Goal: Transaction & Acquisition: Purchase product/service

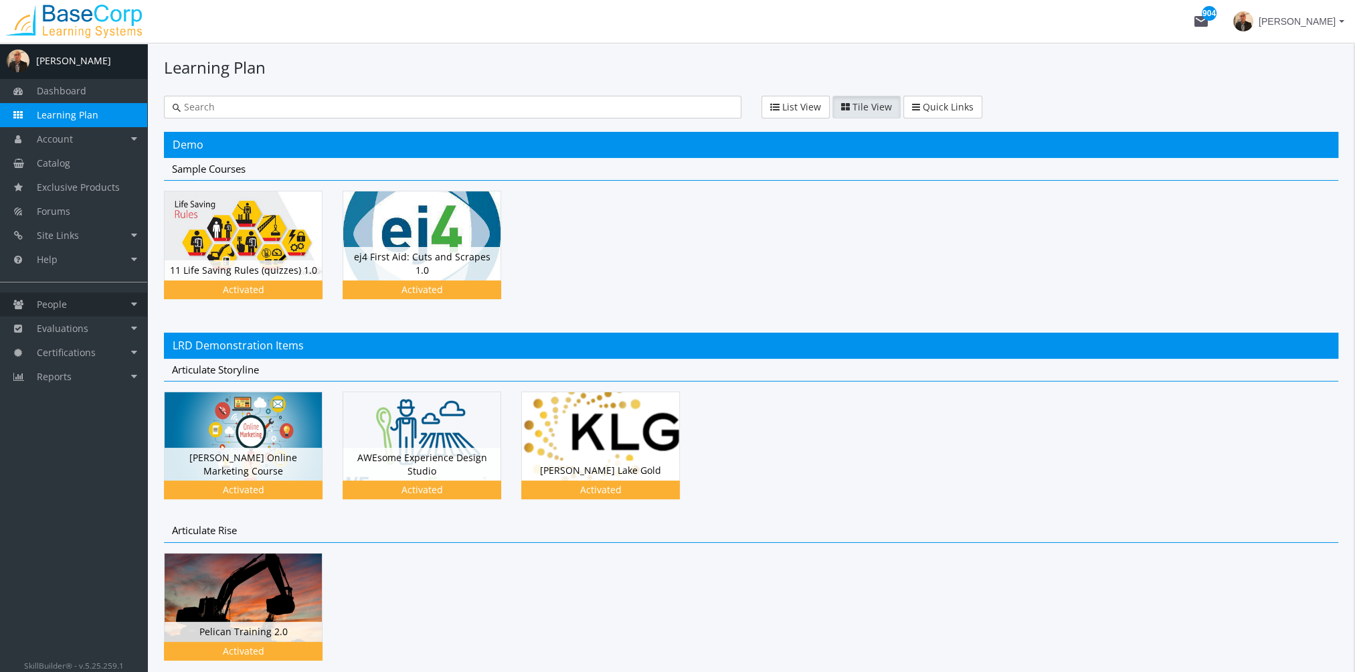
click at [76, 298] on link "People" at bounding box center [73, 304] width 147 height 24
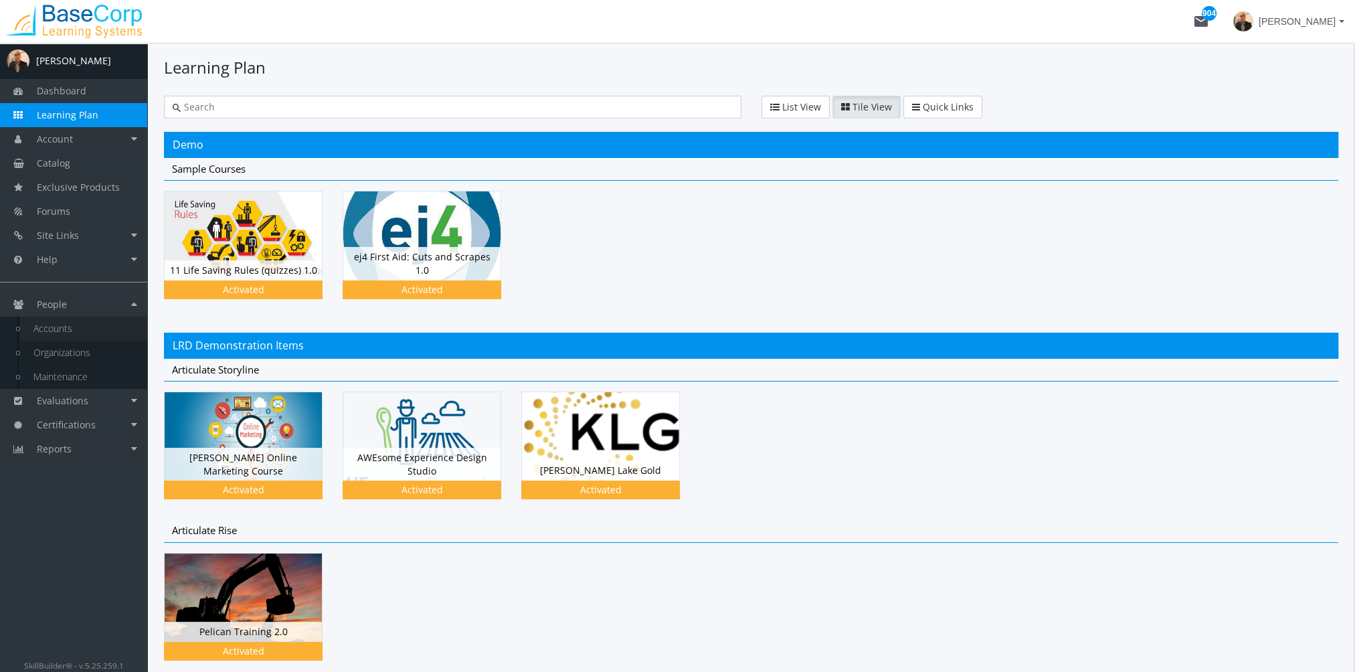
click at [84, 326] on link "Accounts" at bounding box center [83, 328] width 127 height 24
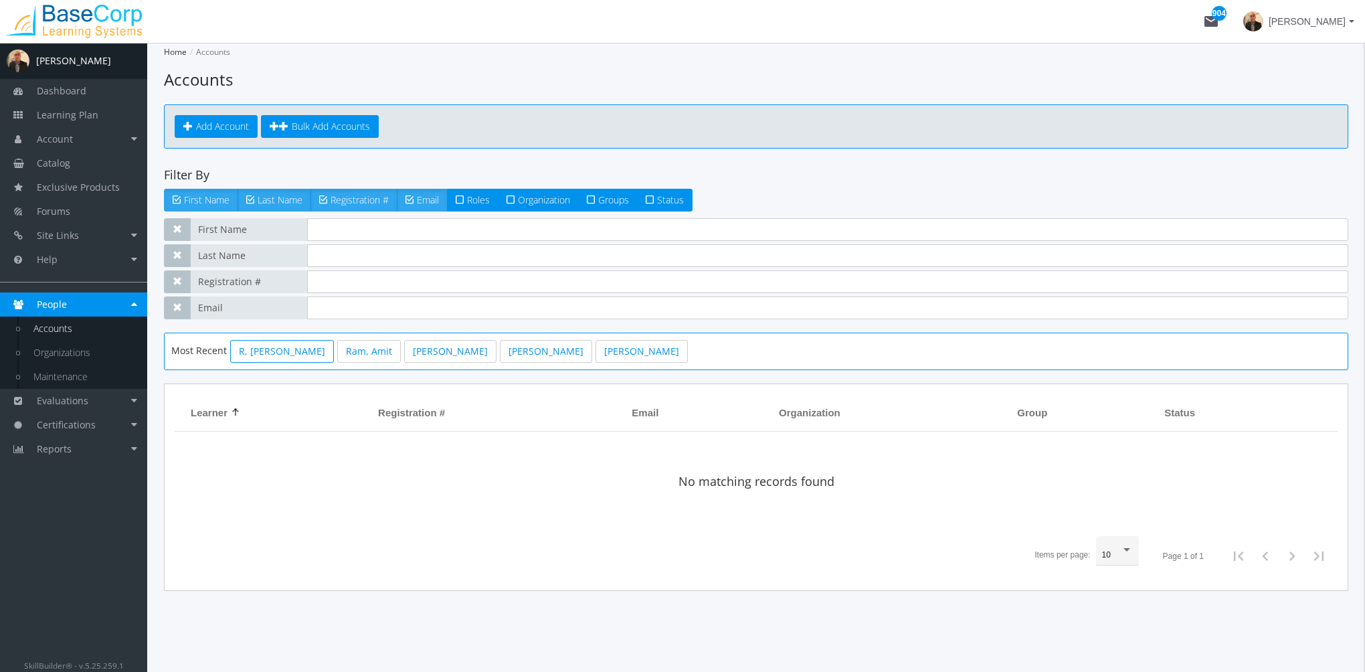
click at [254, 352] on link "R, Harry" at bounding box center [282, 351] width 104 height 23
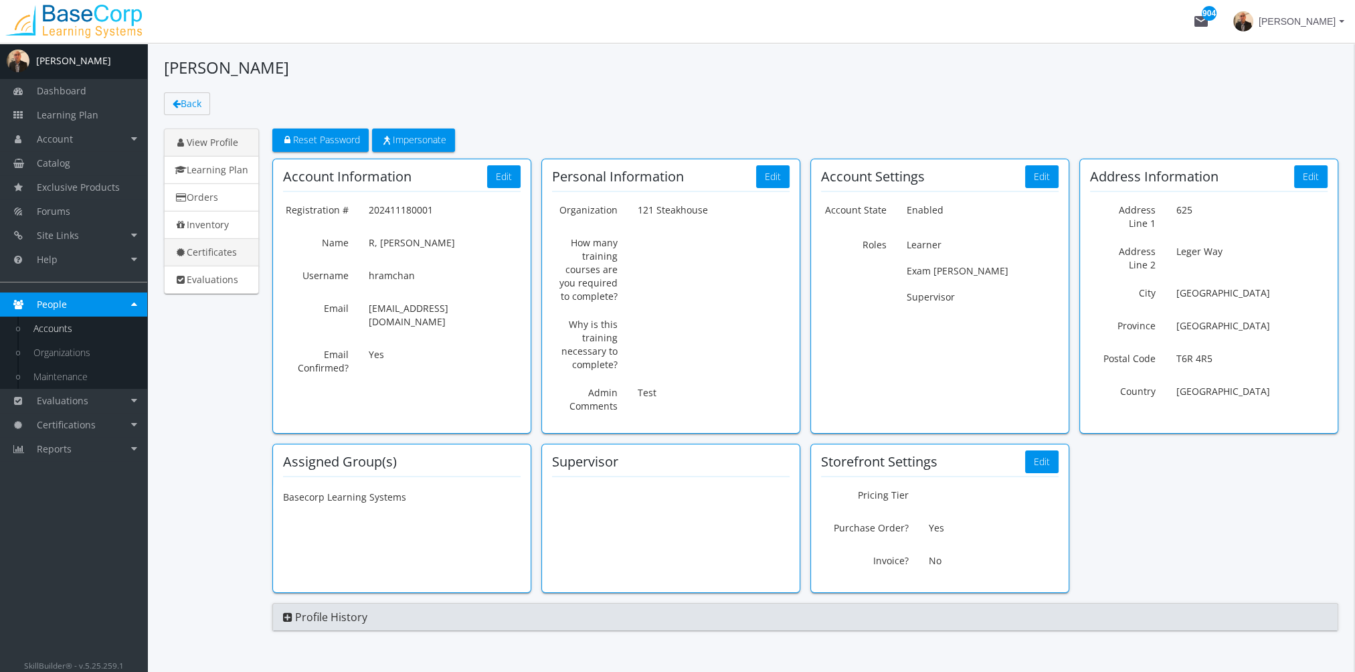
click at [227, 252] on link "Certificates" at bounding box center [211, 252] width 95 height 28
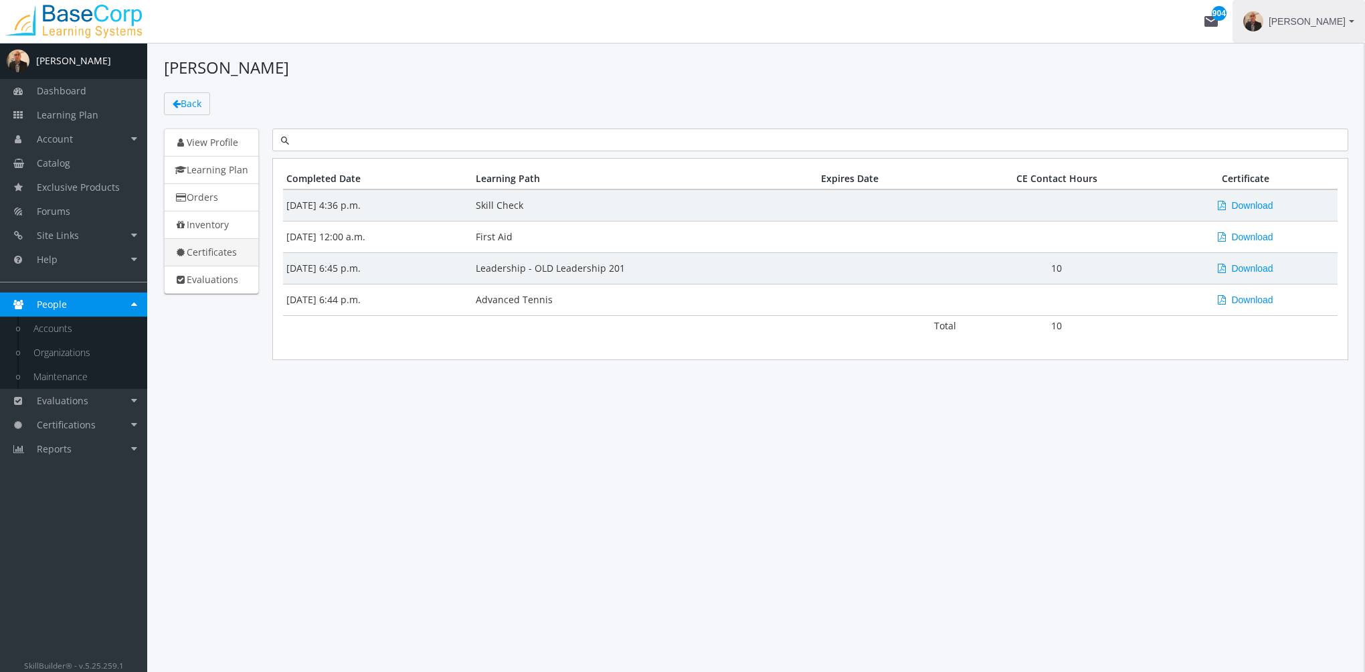
click at [1316, 22] on span "[PERSON_NAME]" at bounding box center [1306, 21] width 77 height 24
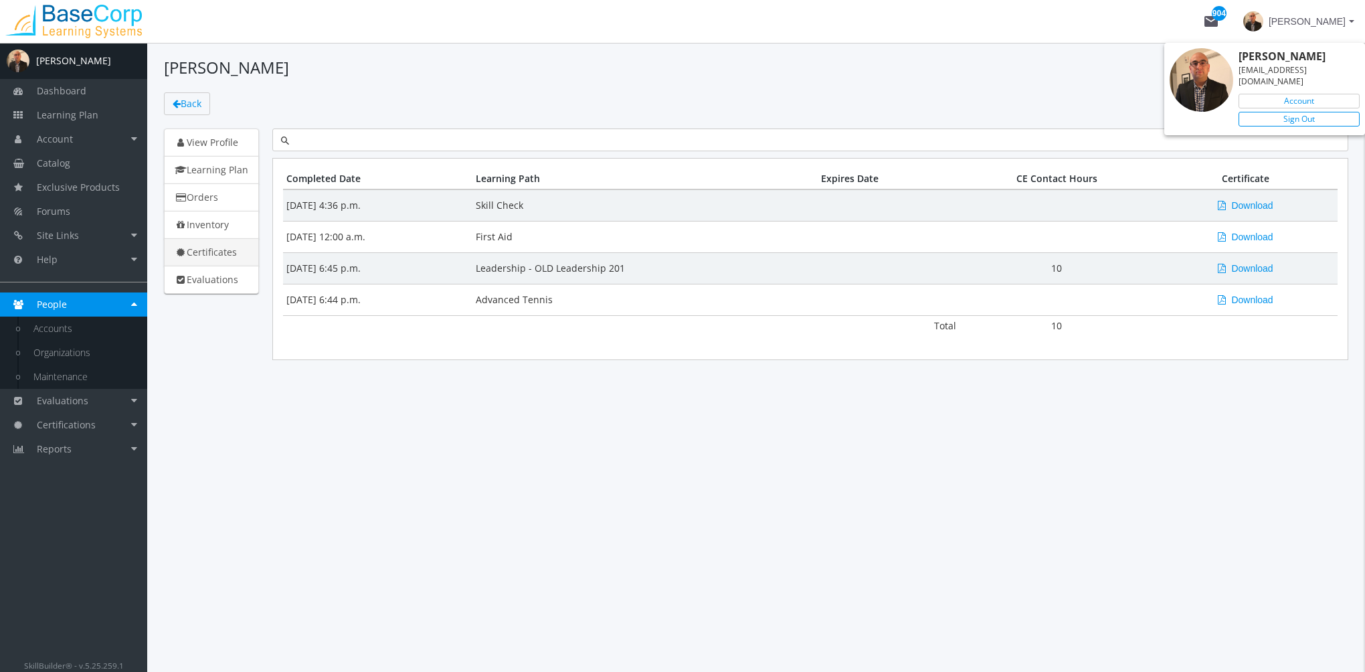
click at [1315, 112] on link "Sign Out" at bounding box center [1298, 119] width 121 height 15
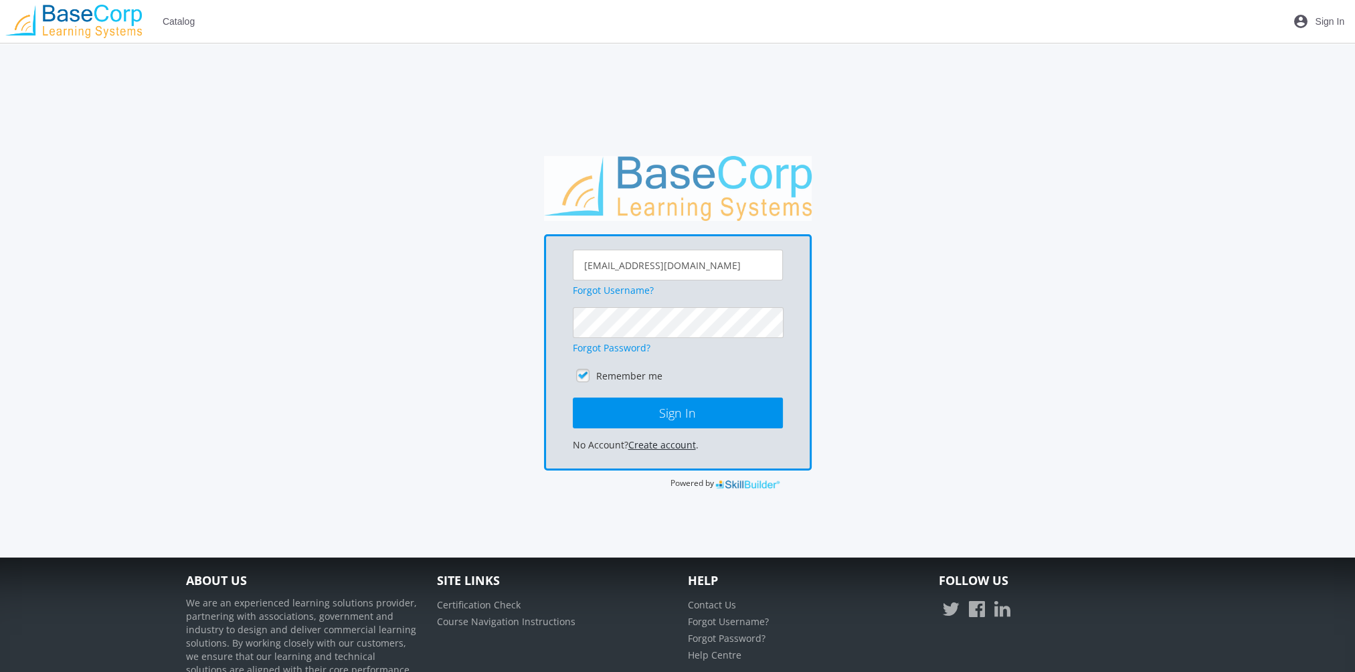
click at [682, 446] on link "Create account" at bounding box center [662, 444] width 68 height 13
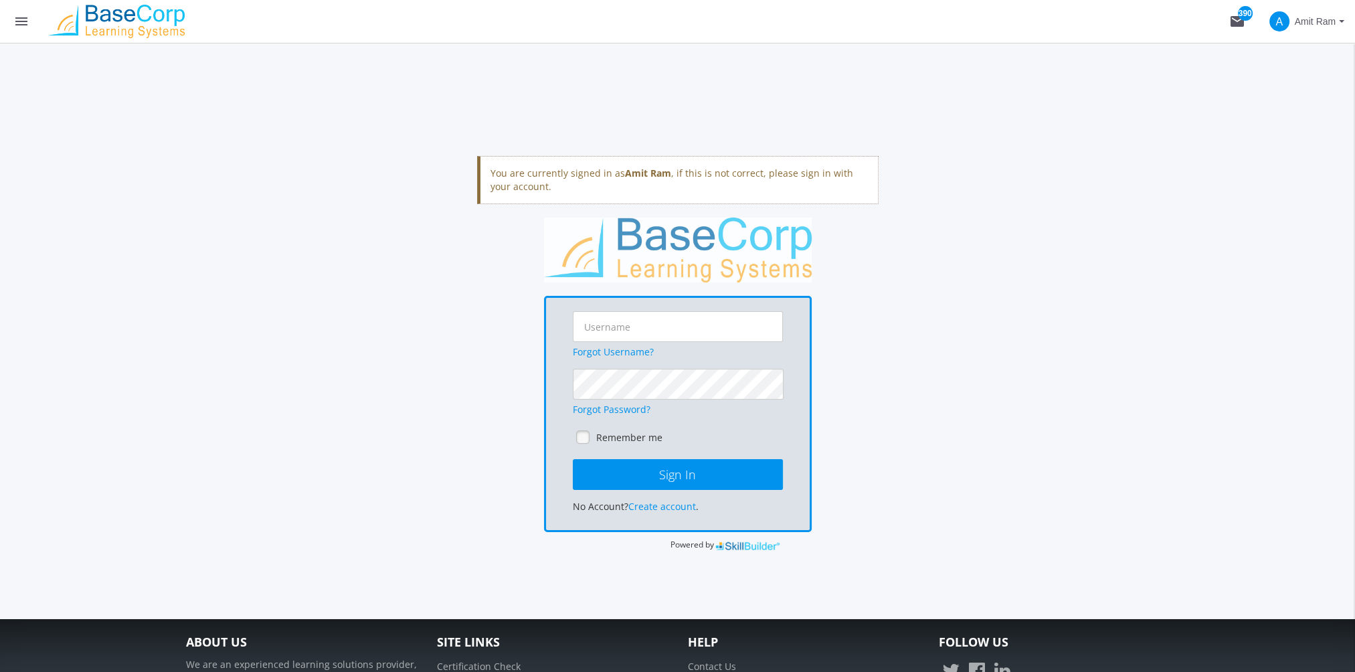
click at [21, 19] on mat-icon "menu" at bounding box center [21, 21] width 16 height 16
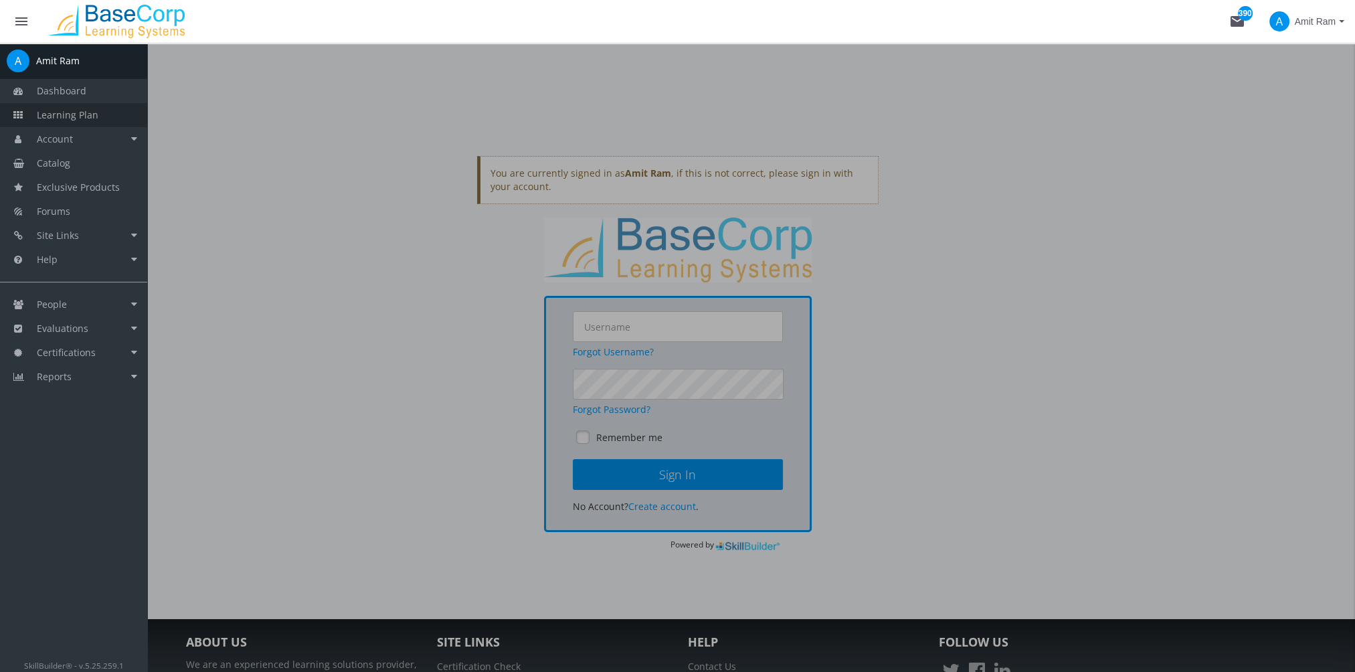
click at [85, 114] on span "Learning Plan" at bounding box center [68, 114] width 62 height 13
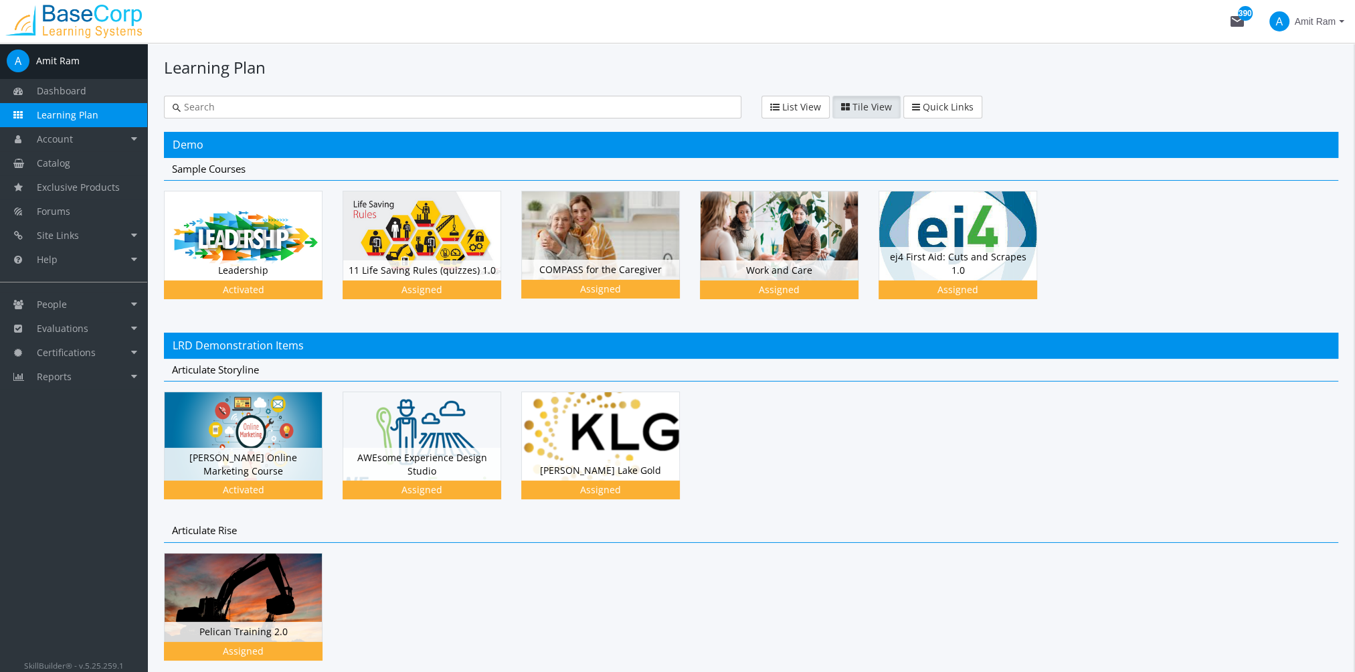
click at [1324, 21] on span "Amit Ram" at bounding box center [1314, 21] width 41 height 24
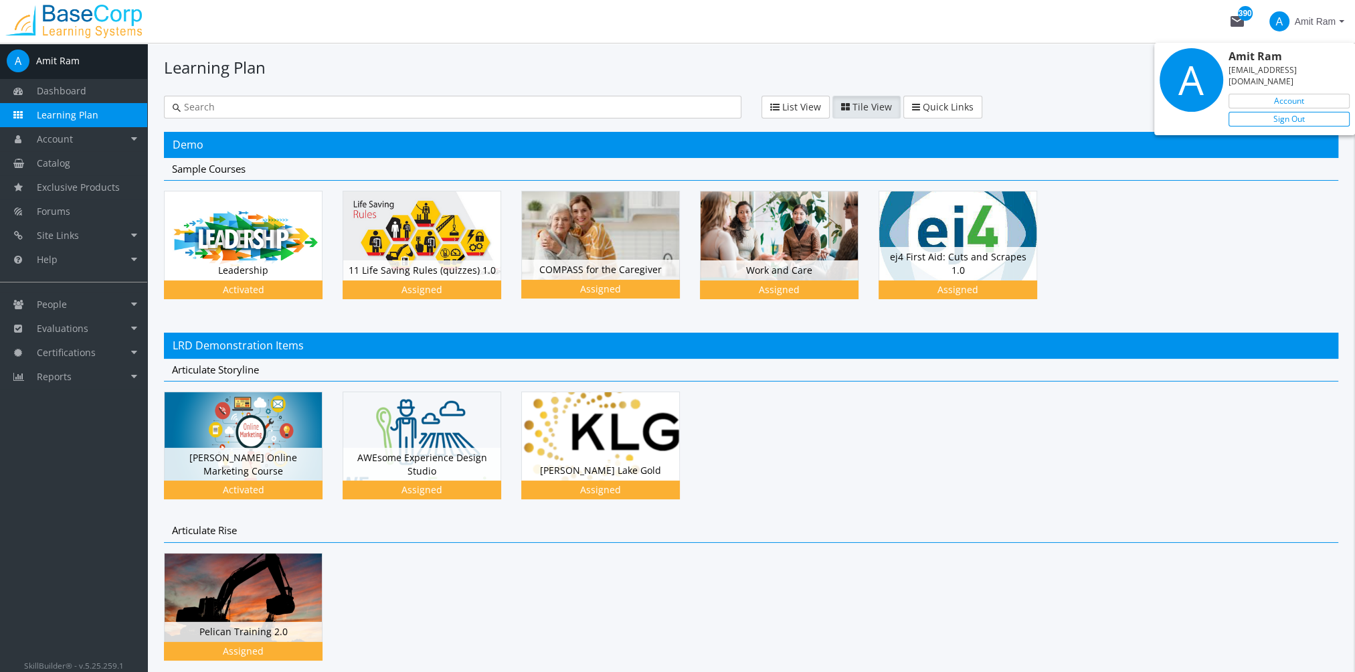
click at [1300, 112] on link "Sign Out" at bounding box center [1288, 119] width 121 height 15
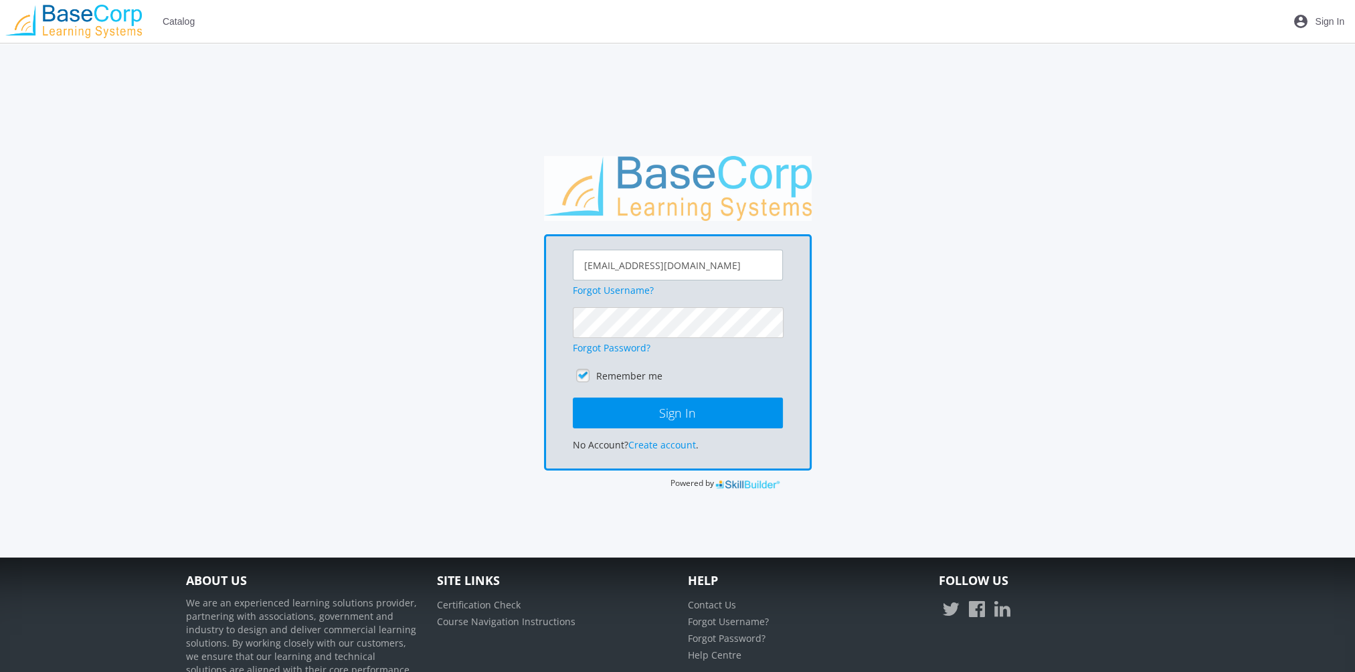
drag, startPoint x: 736, startPoint y: 267, endPoint x: 427, endPoint y: 241, distance: 310.1
click at [427, 243] on div "amitr23@hotmail.com Forgot Username? Forgot Password? Remember me Sign In No Ac…" at bounding box center [677, 323] width 997 height 334
type input "aramchandani@basecorp.com"
click at [573, 397] on button "Sign In" at bounding box center [678, 412] width 210 height 31
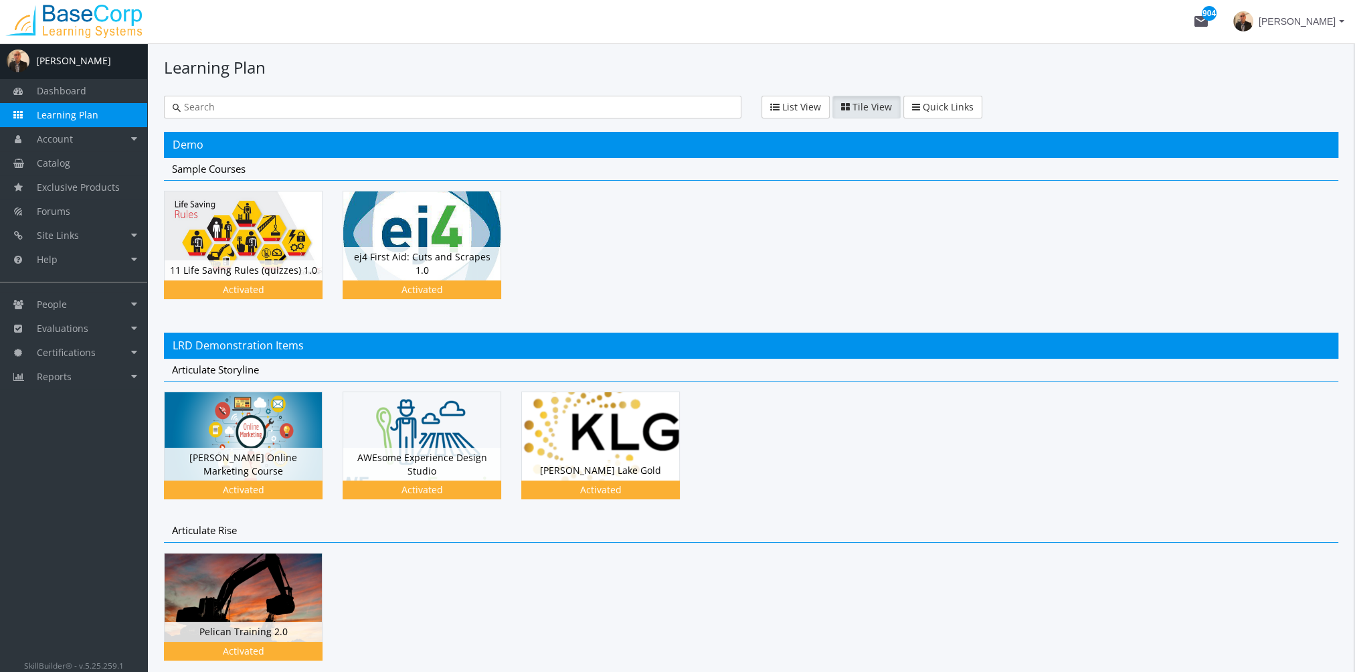
click at [1308, 21] on span "Amit Ramchandani" at bounding box center [1296, 21] width 77 height 24
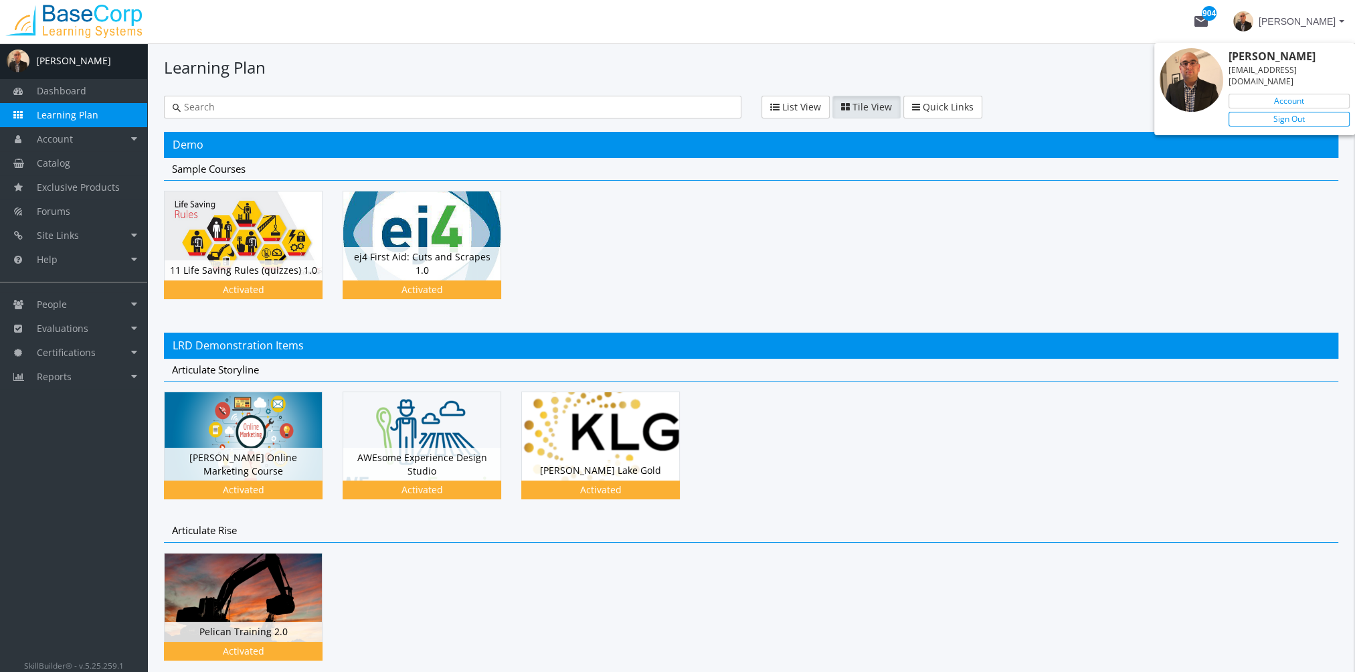
click at [1307, 112] on link "Sign Out" at bounding box center [1288, 119] width 121 height 15
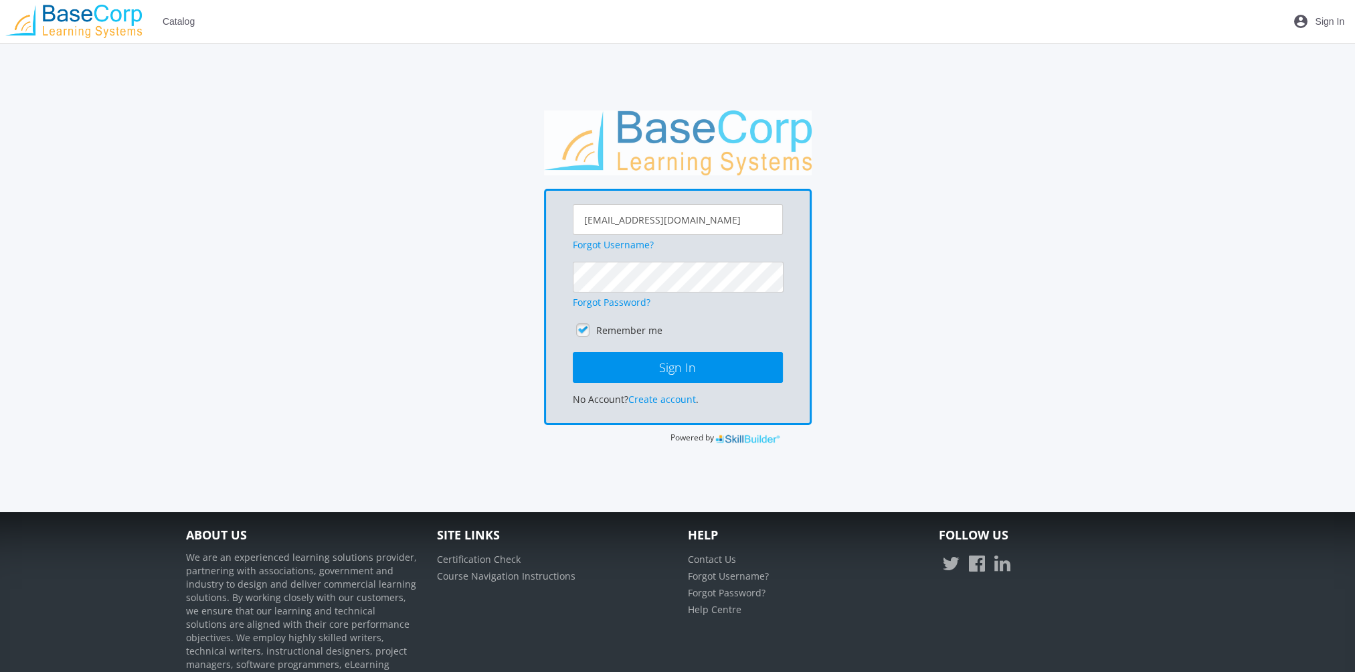
scroll to position [67, 0]
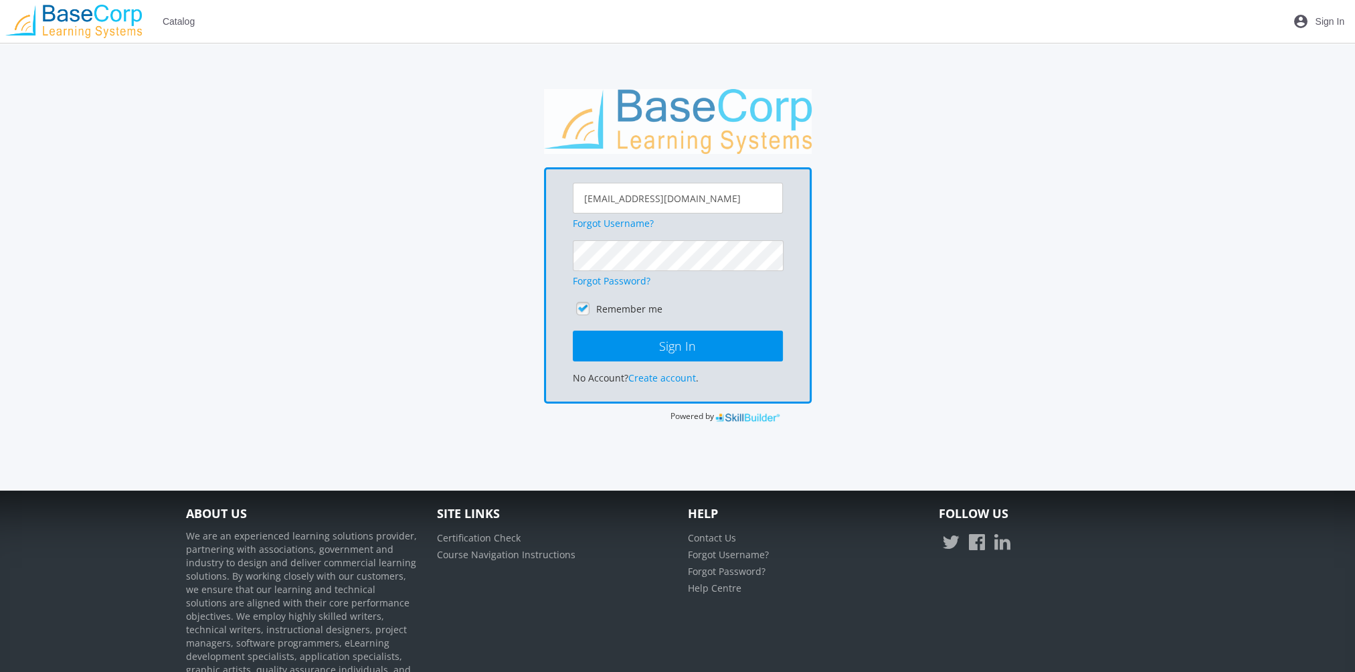
click at [973, 252] on div "aramchandani@basecorp.com Forgot Username? Forgot Password? Remember me Sign In…" at bounding box center [677, 256] width 997 height 334
click at [662, 278] on div "Forgot Password?" at bounding box center [678, 280] width 210 height 13
click at [573, 330] on button "Sign In" at bounding box center [678, 345] width 210 height 31
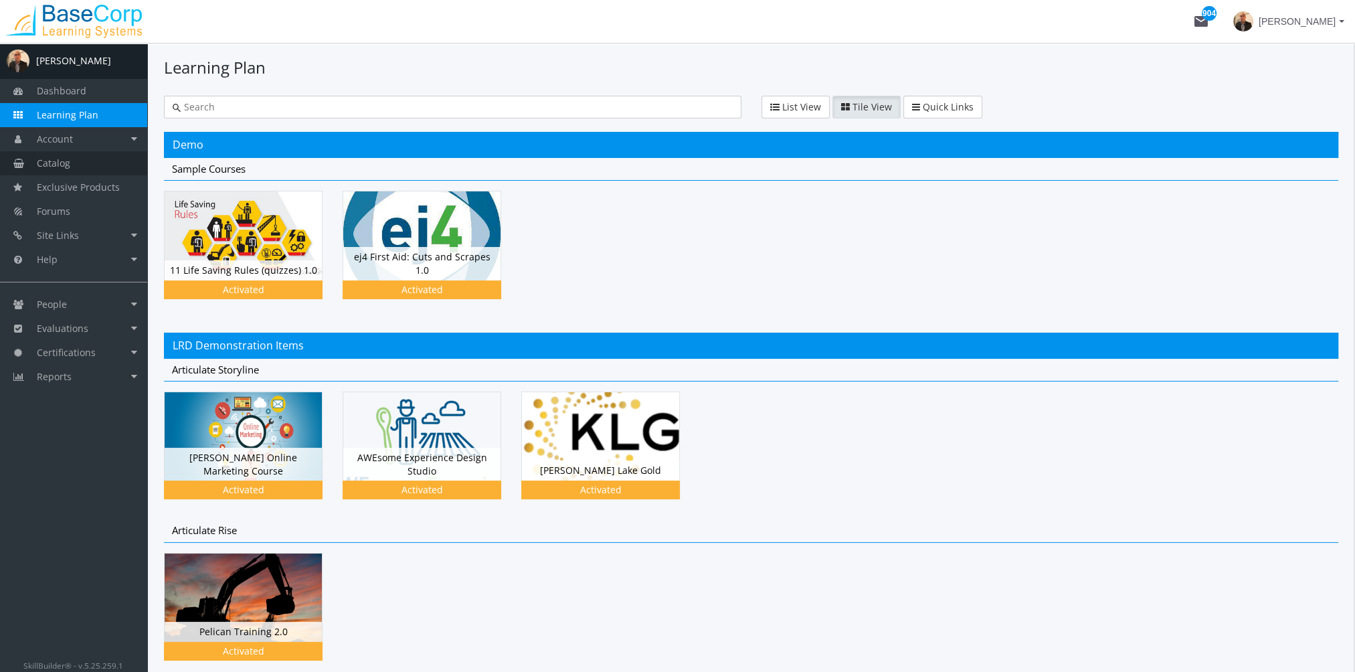
click at [84, 156] on link "Catalog" at bounding box center [73, 163] width 147 height 24
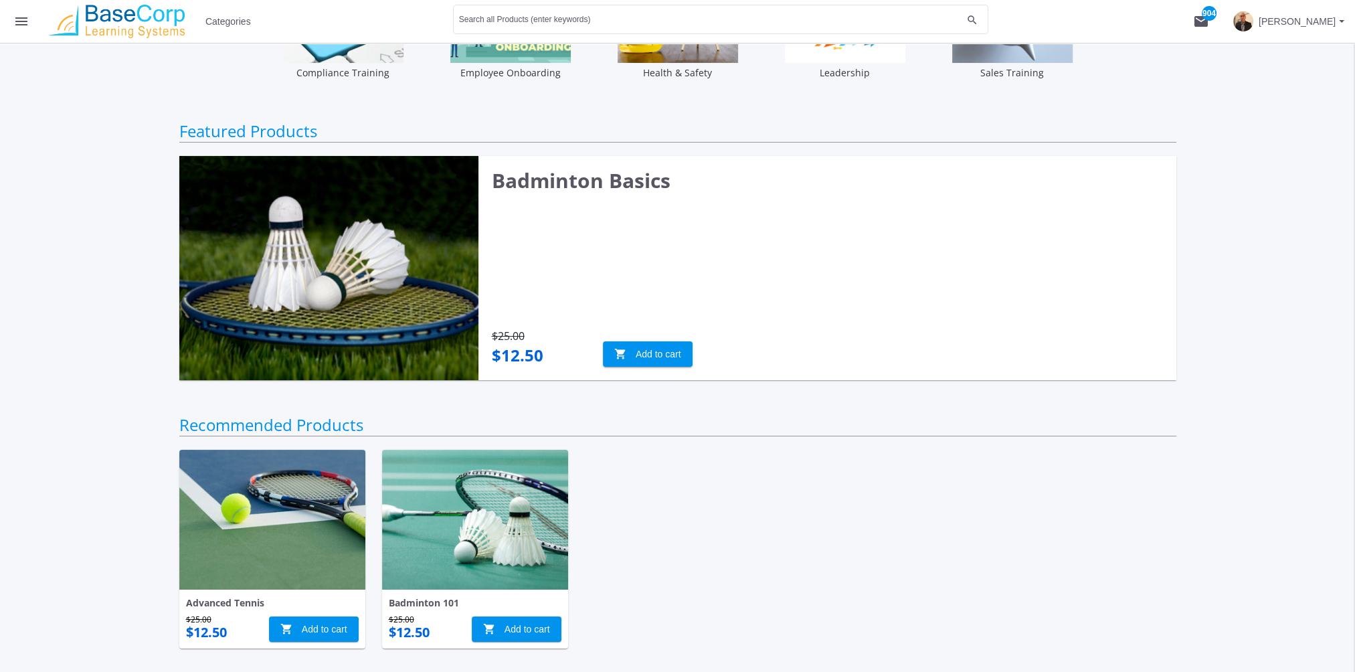
scroll to position [334, 0]
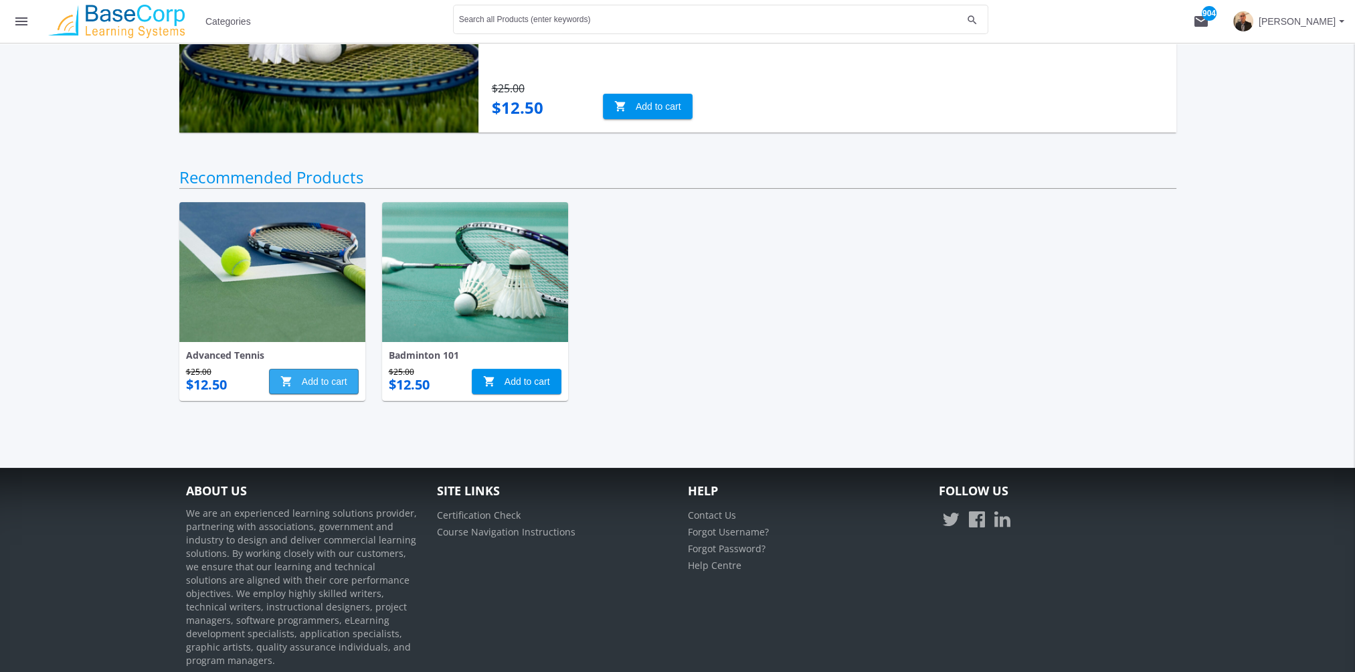
click at [306, 383] on span "shopping_cart Add to cart" at bounding box center [313, 381] width 67 height 24
click at [1197, 19] on mat-icon "shopping_cart 1" at bounding box center [1201, 21] width 16 height 16
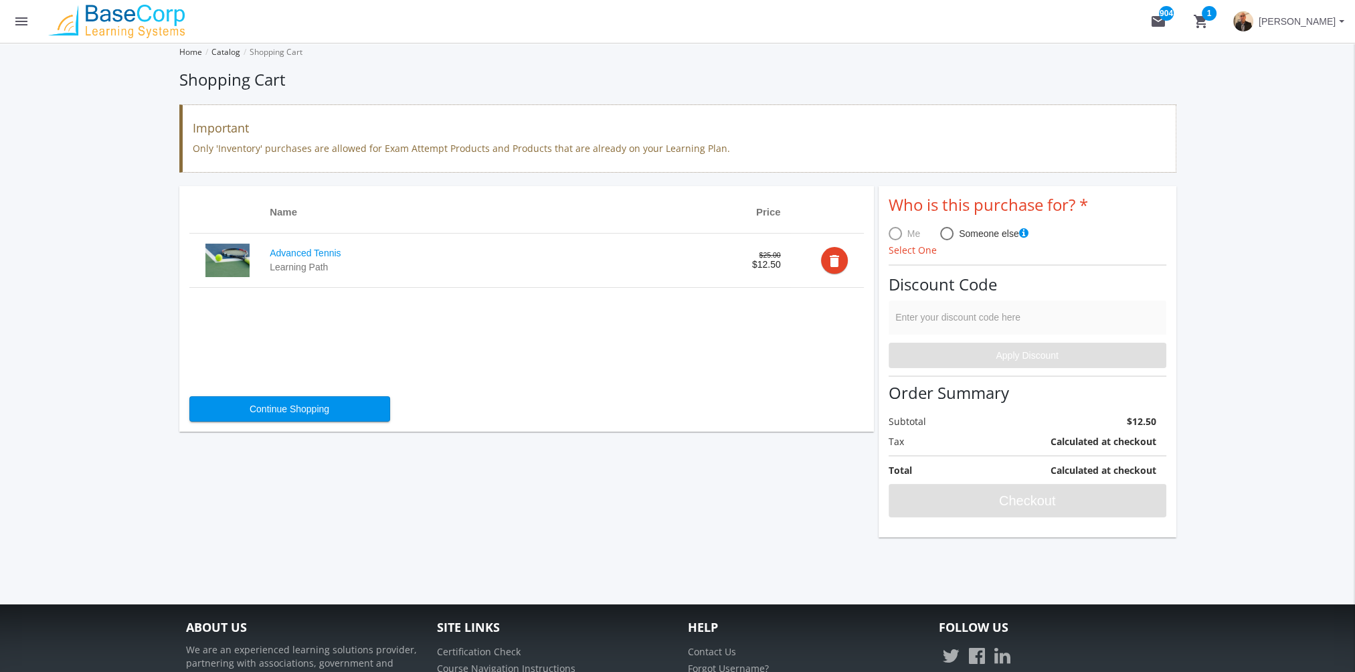
click at [945, 235] on span at bounding box center [946, 233] width 13 height 13
click at [945, 235] on input "Someone else" at bounding box center [946, 235] width 13 height 13
radio input "true"
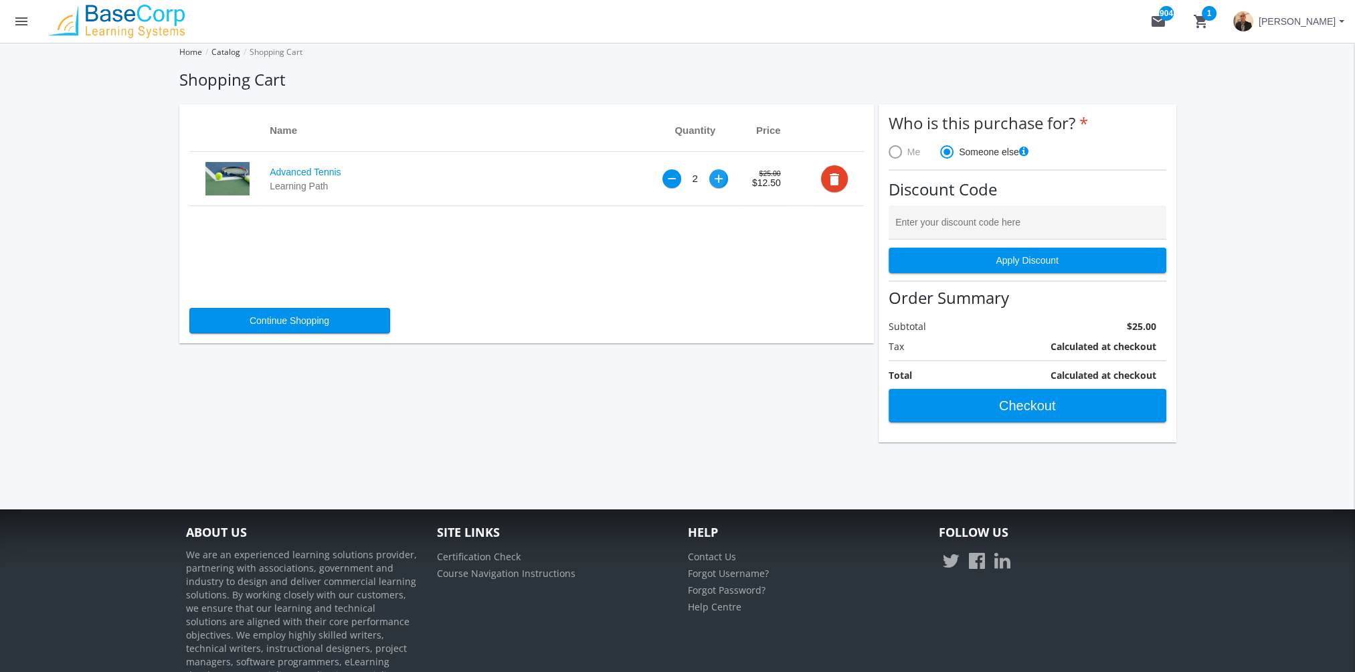
click at [717, 181] on div "+" at bounding box center [718, 178] width 9 height 11
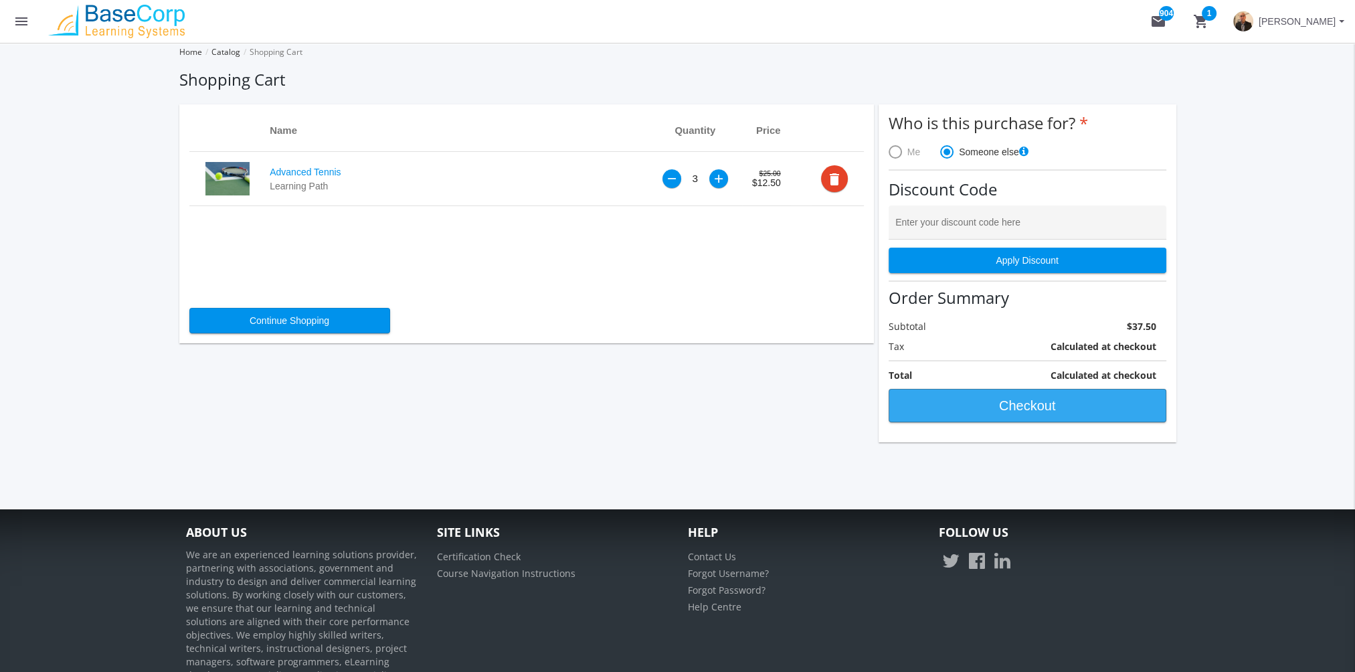
click at [1058, 407] on span "Checkout" at bounding box center [1027, 405] width 255 height 24
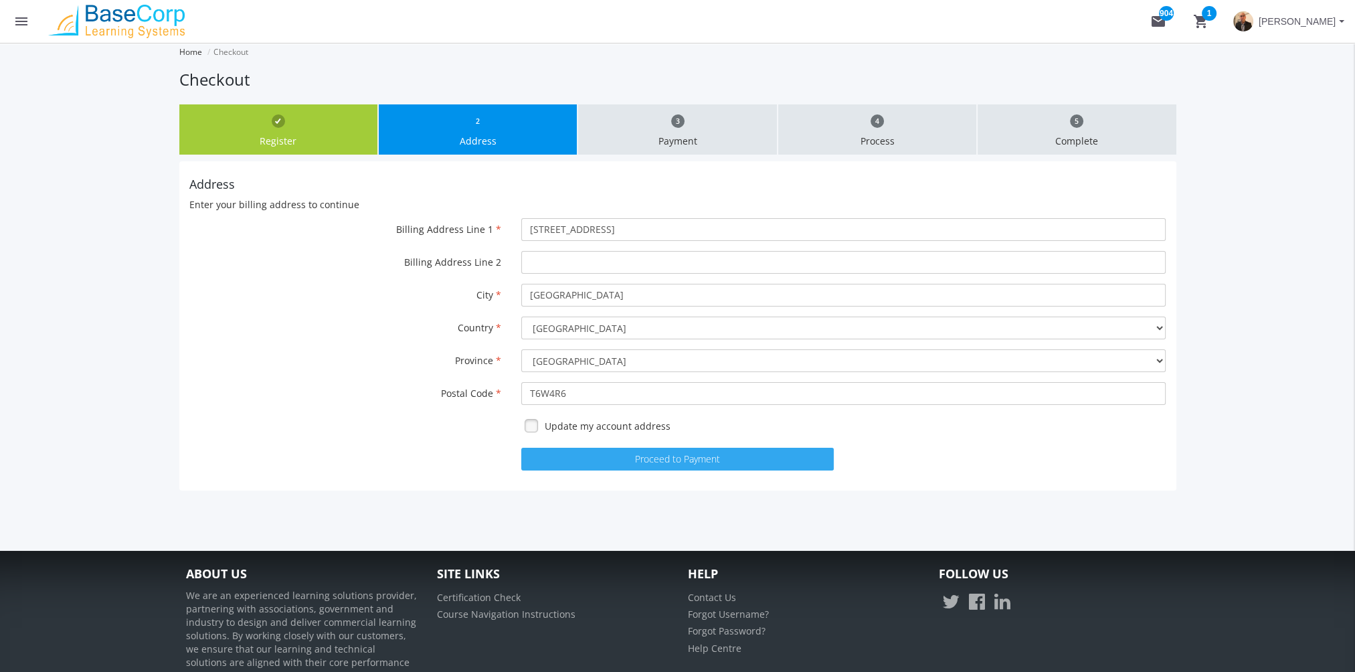
click at [709, 451] on button "Proceed to Payment" at bounding box center [677, 459] width 312 height 23
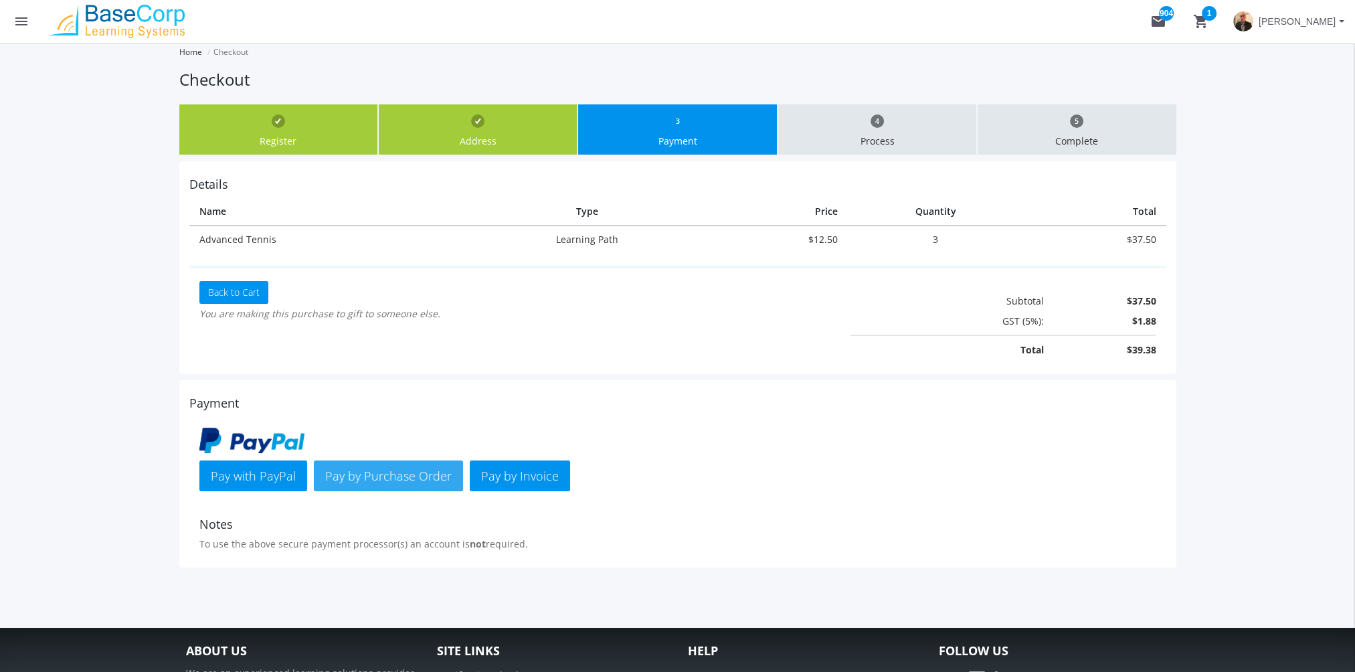
click at [438, 470] on span "Pay by Purchase Order" at bounding box center [388, 476] width 126 height 16
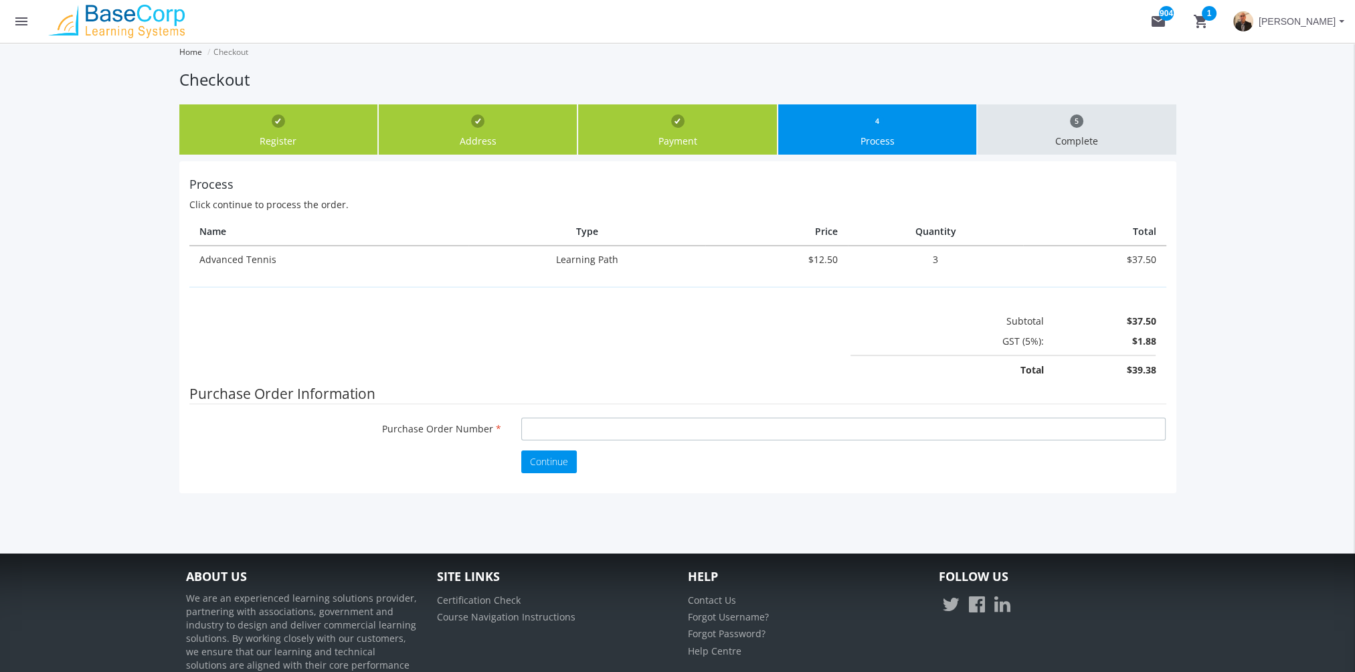
click at [599, 429] on input "Purchase Order Number" at bounding box center [843, 428] width 644 height 23
type input "p9090"
click at [556, 455] on span "Continue" at bounding box center [549, 461] width 38 height 13
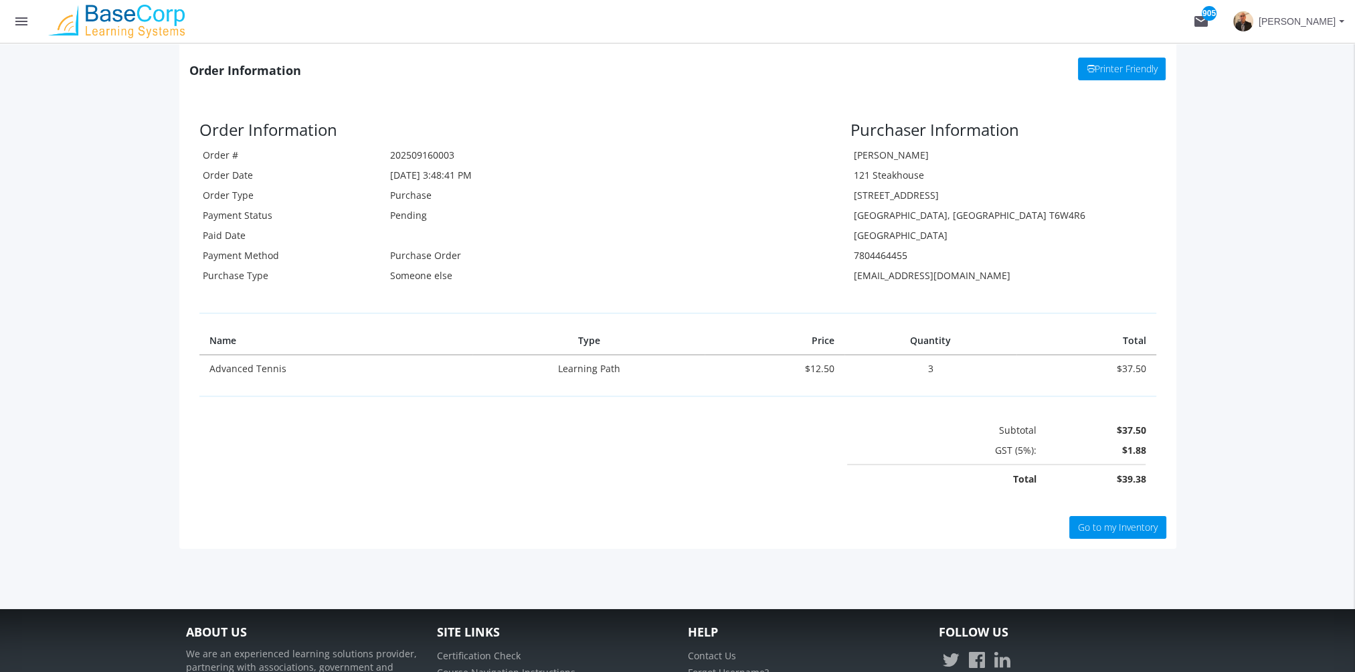
scroll to position [268, 0]
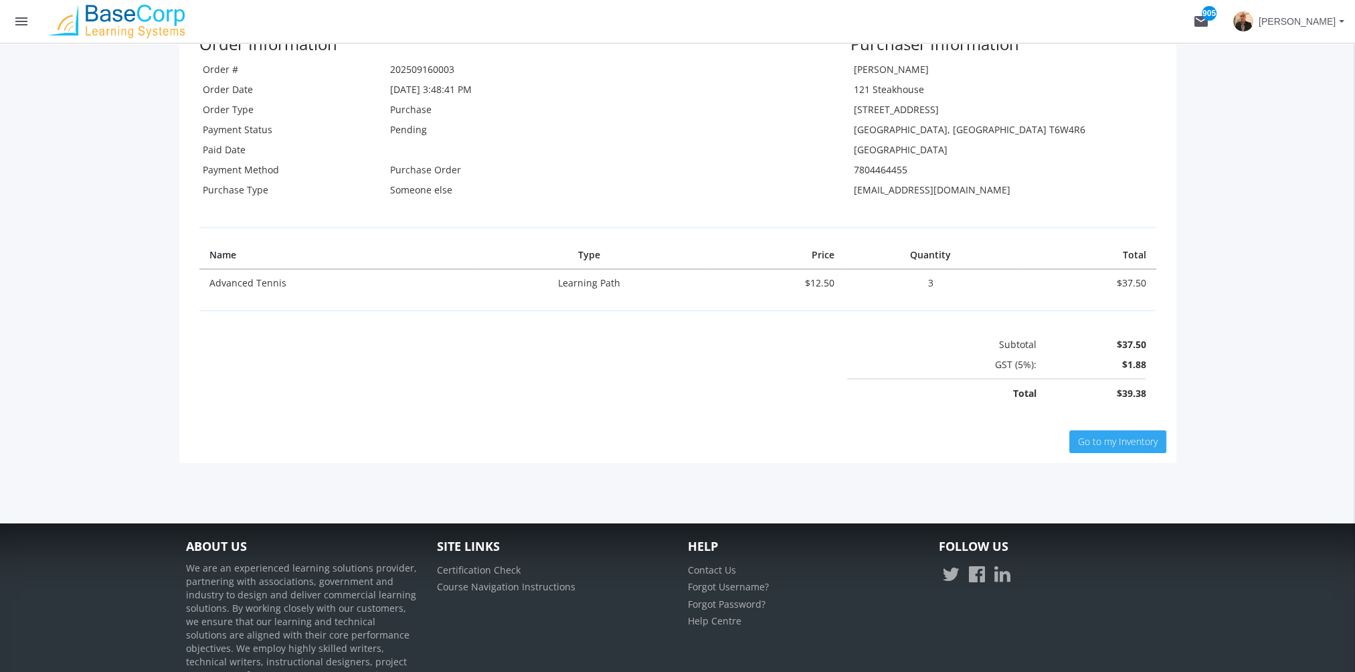
click at [1114, 440] on span "Go to my Inventory" at bounding box center [1118, 441] width 80 height 13
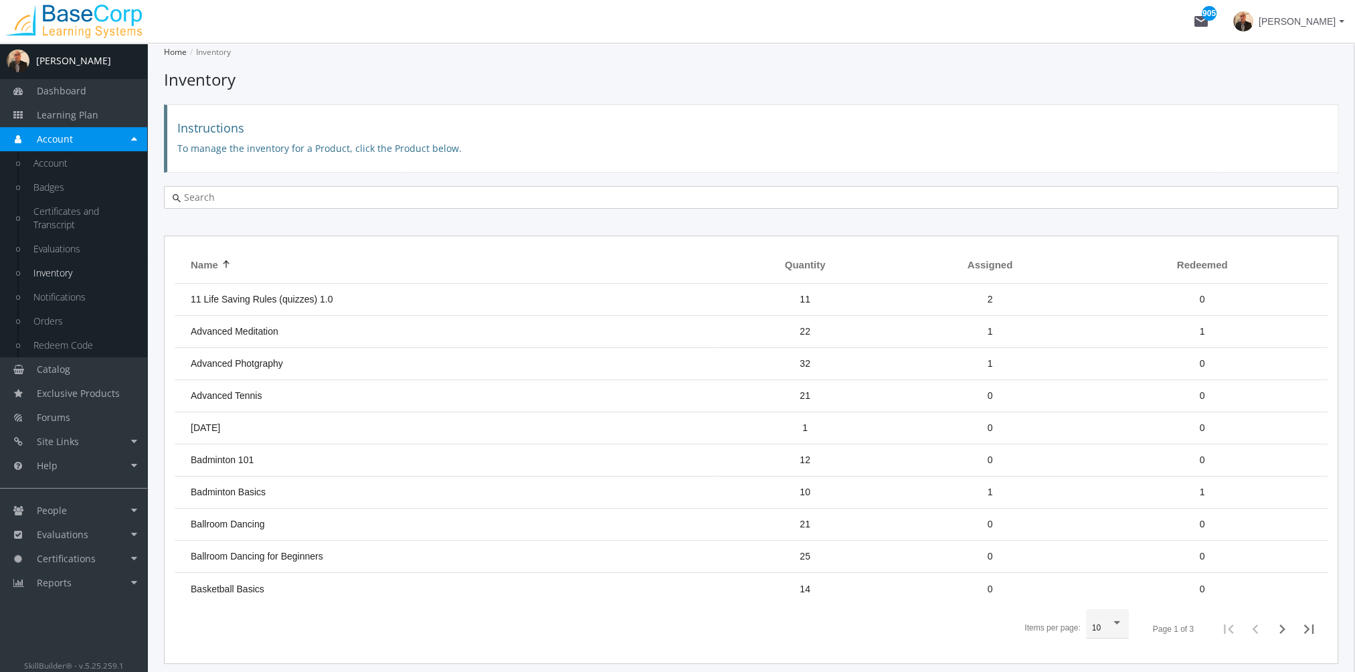
click at [381, 395] on td "Advanced Tennis" at bounding box center [445, 396] width 541 height 32
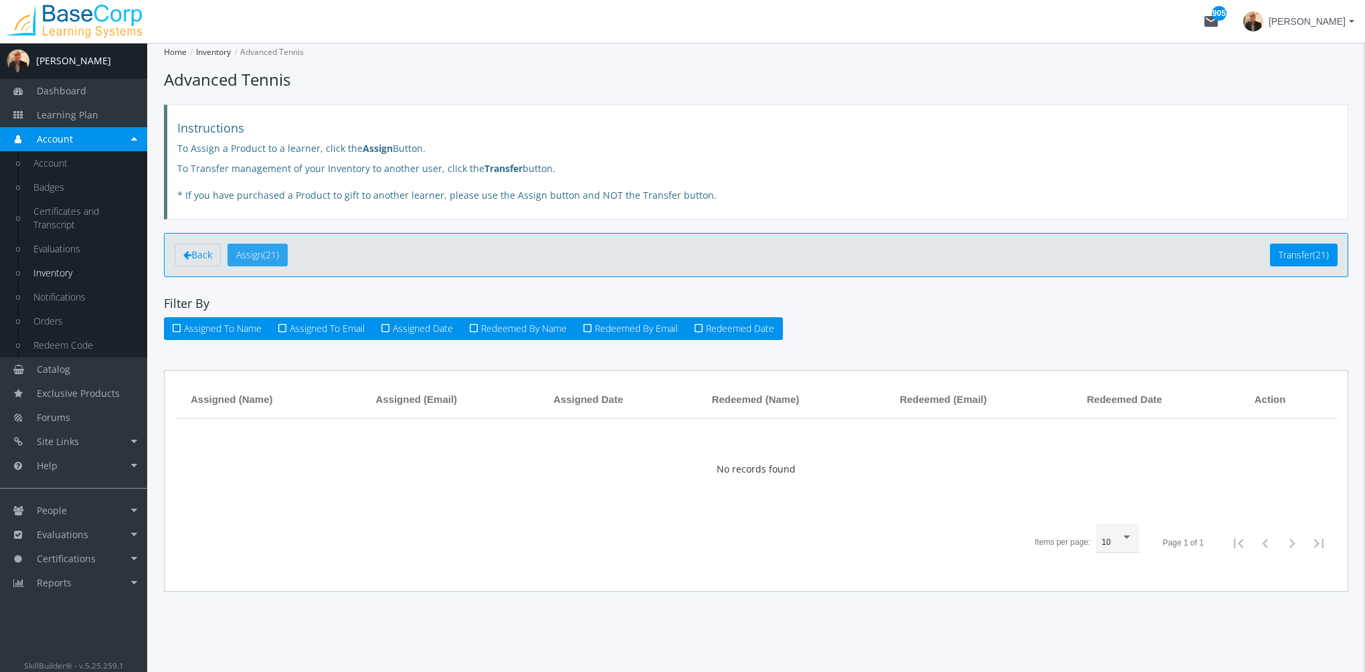
click at [276, 254] on button "Assign (21)" at bounding box center [257, 254] width 60 height 23
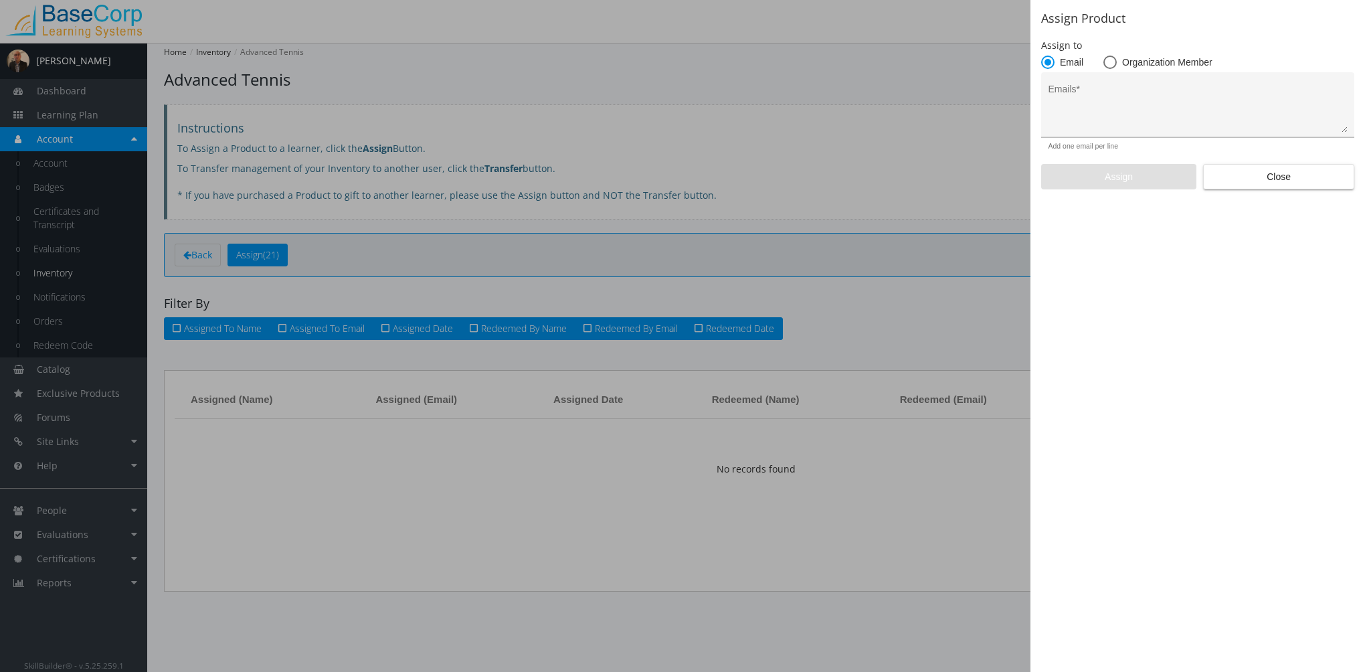
click at [1092, 110] on textarea "Emails *" at bounding box center [1197, 110] width 299 height 45
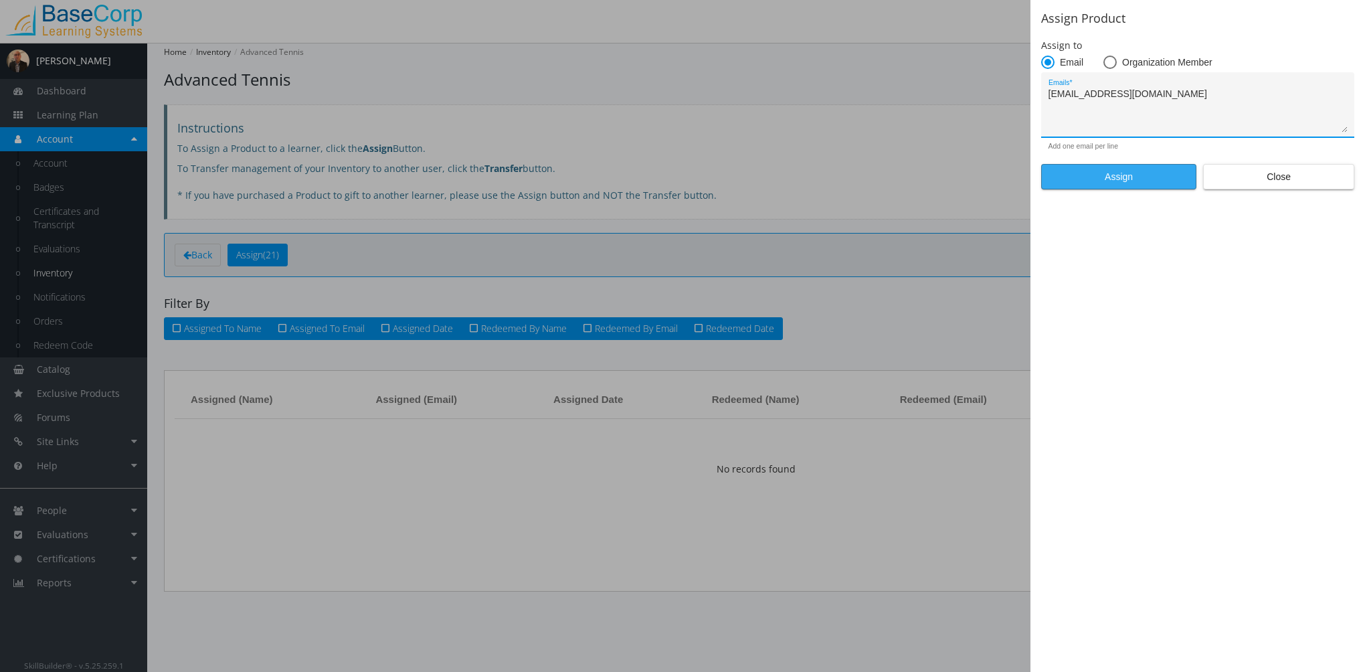
type textarea "kflesher@basecorp.com"
click at [1145, 172] on span "Assign" at bounding box center [1118, 177] width 132 height 24
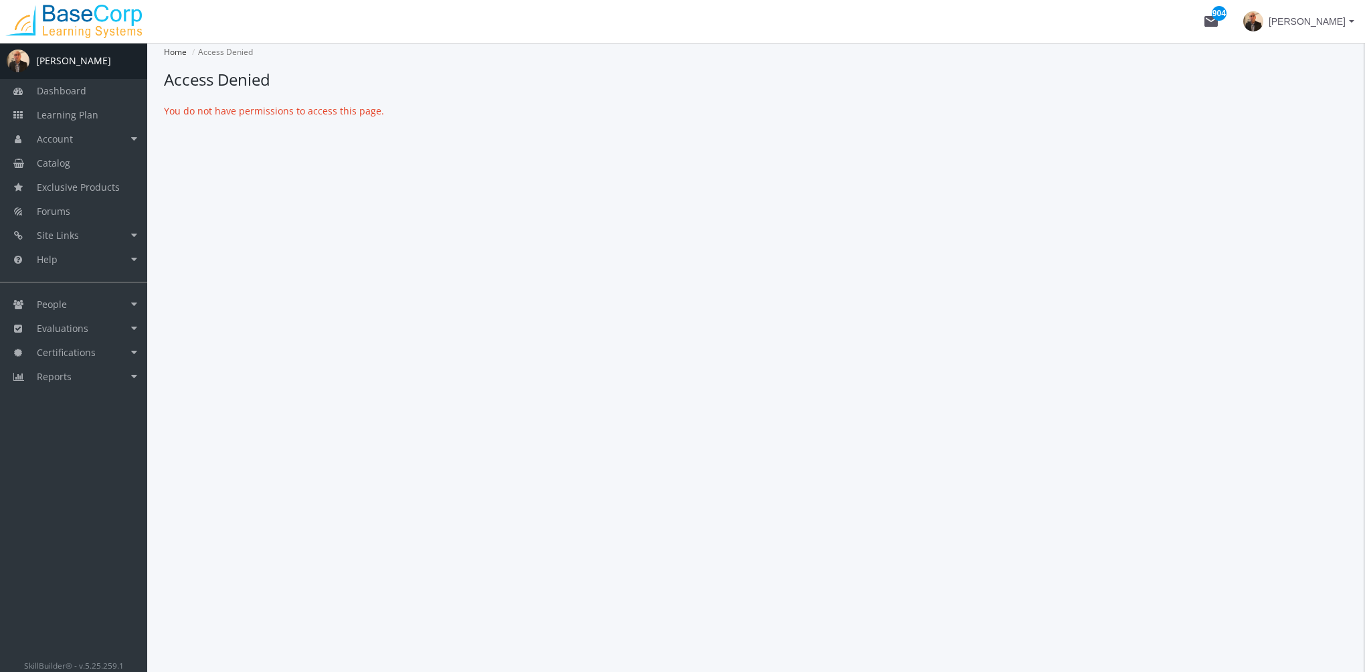
click at [1304, 21] on span "Amit Ramchandani" at bounding box center [1306, 21] width 77 height 24
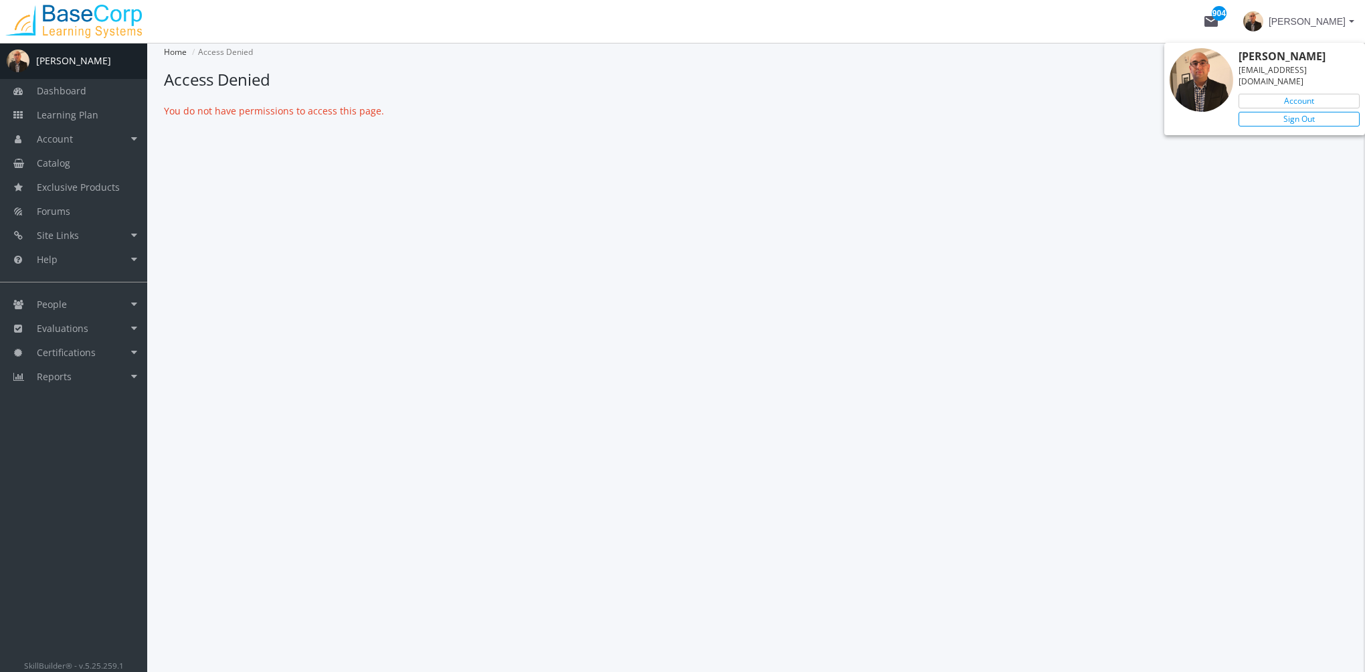
click at [1292, 112] on link "Sign Out" at bounding box center [1298, 119] width 121 height 15
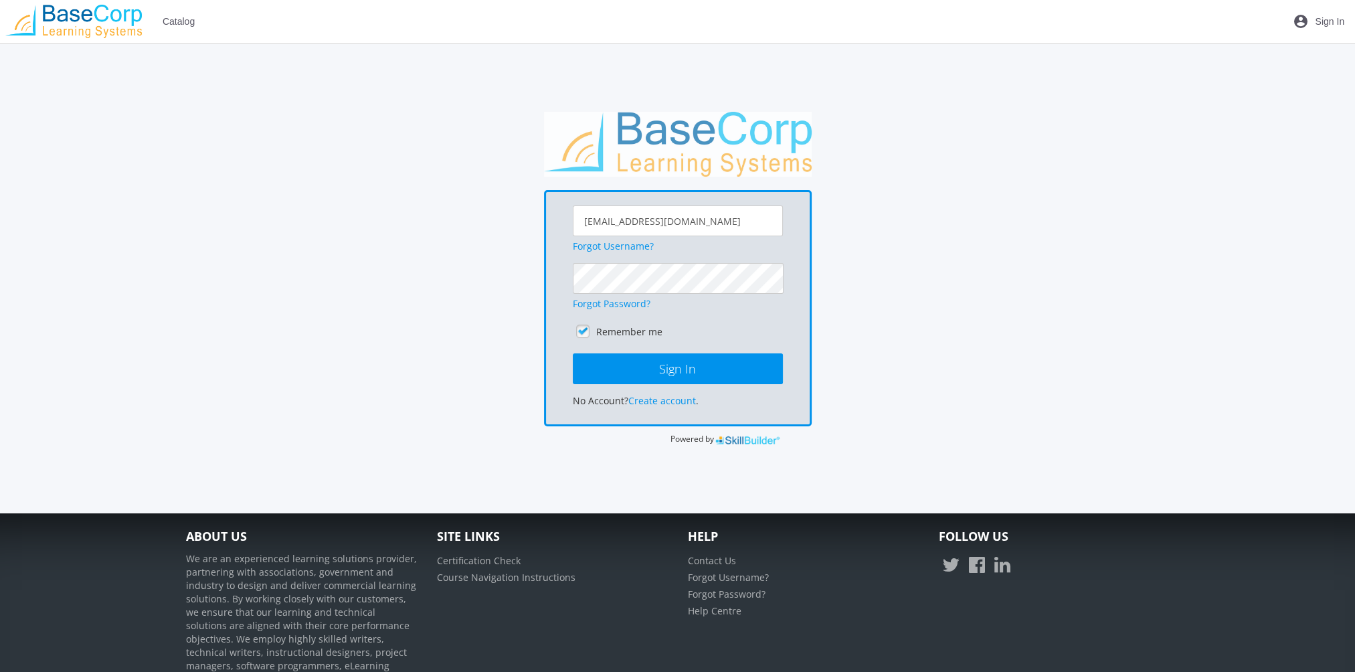
scroll to position [67, 0]
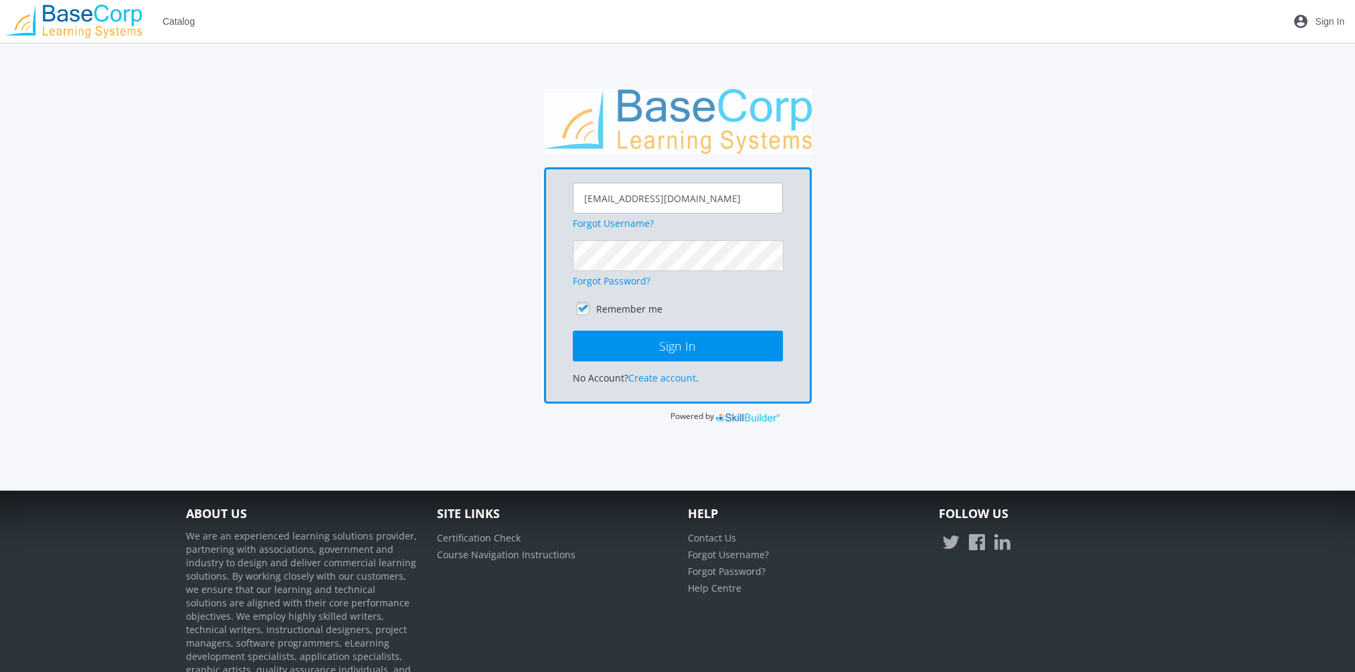
drag, startPoint x: 722, startPoint y: 195, endPoint x: 463, endPoint y: 195, distance: 259.5
click at [468, 195] on div "aramchandani@basecorp.com Forgot Username? Forgot Password? Remember me Sign In…" at bounding box center [677, 256] width 997 height 334
type input "amitr23@hotmail.com"
click at [573, 330] on button "Sign In" at bounding box center [678, 345] width 210 height 31
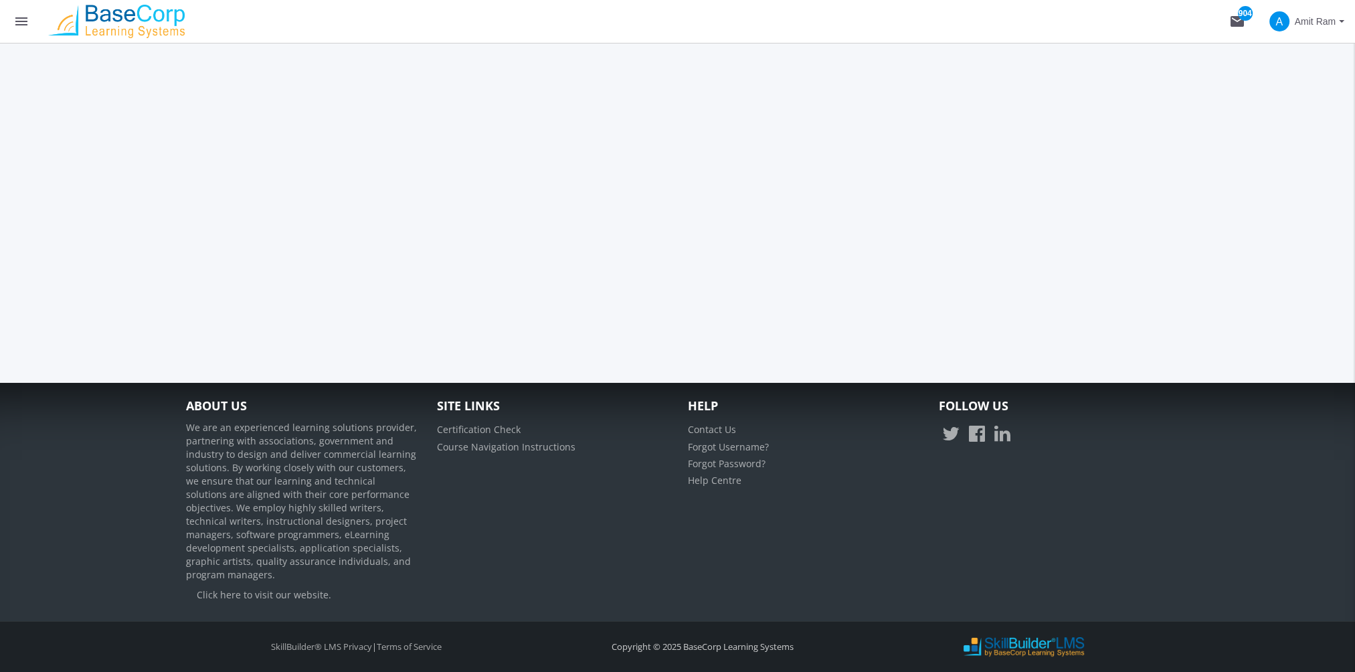
scroll to position [0, 0]
